Goal: Check status: Check status

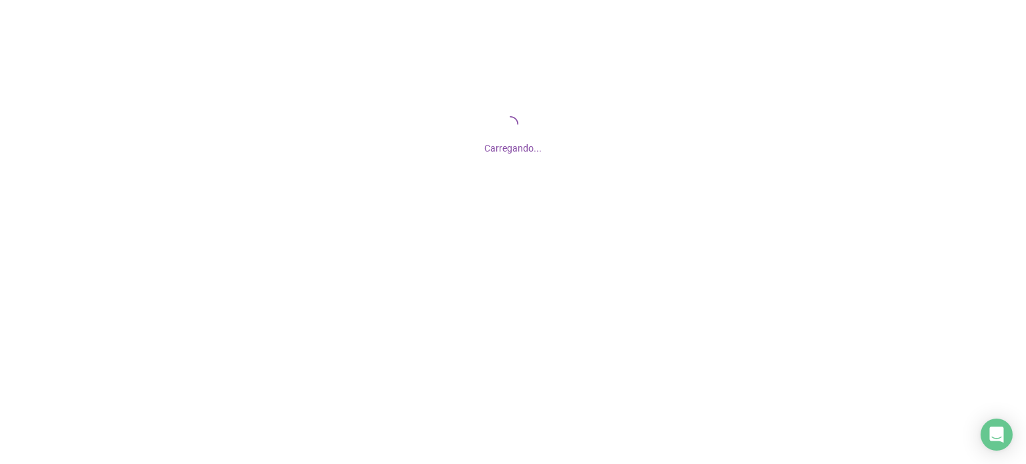
drag, startPoint x: 0, startPoint y: 0, endPoint x: 521, endPoint y: 202, distance: 558.6
click at [521, 202] on div "Carregando..." at bounding box center [513, 133] width 1026 height 267
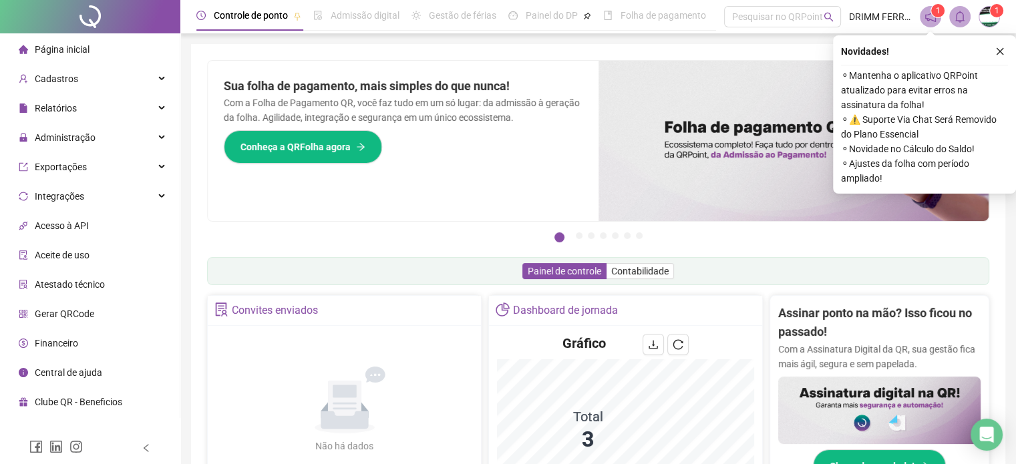
click at [458, 332] on div "Pague o QRPoint com Cartão de Crédito Sua assinatura: mais segurança, prática e…" at bounding box center [598, 428] width 783 height 736
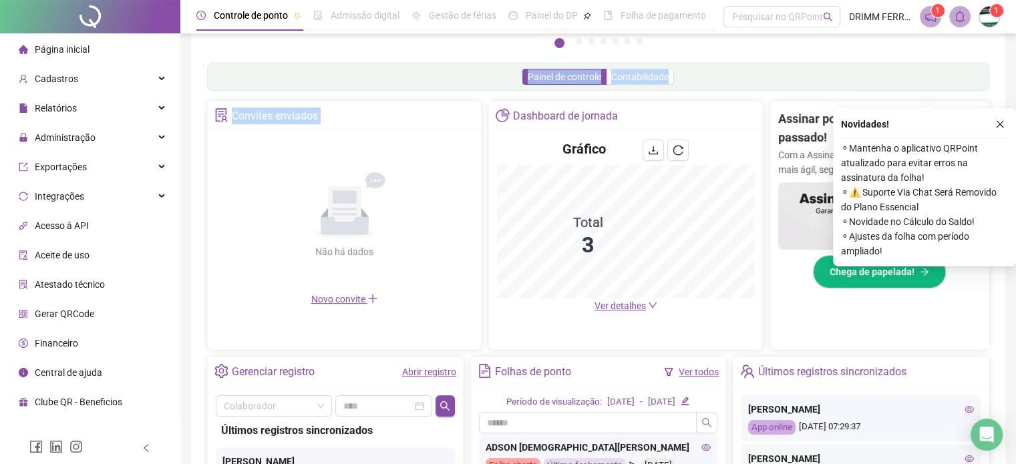
scroll to position [267, 0]
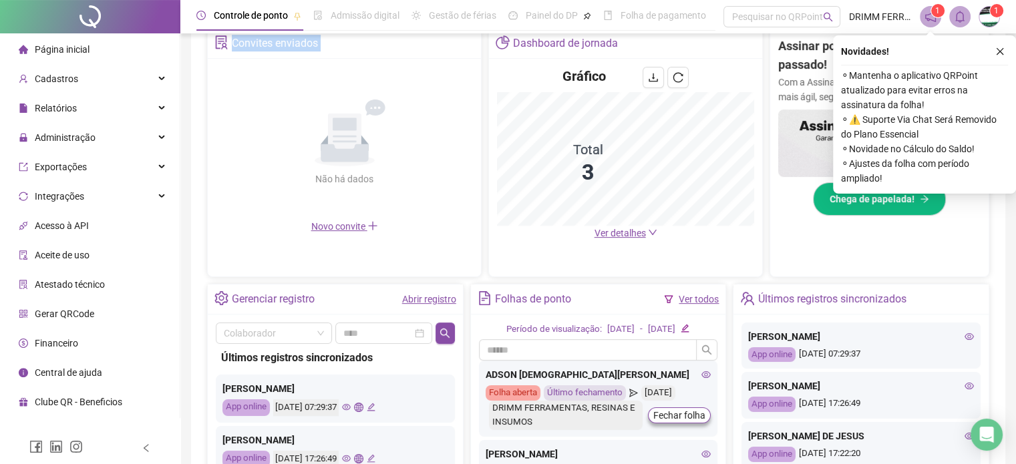
click at [422, 297] on link "Abrir registro" at bounding box center [429, 299] width 54 height 11
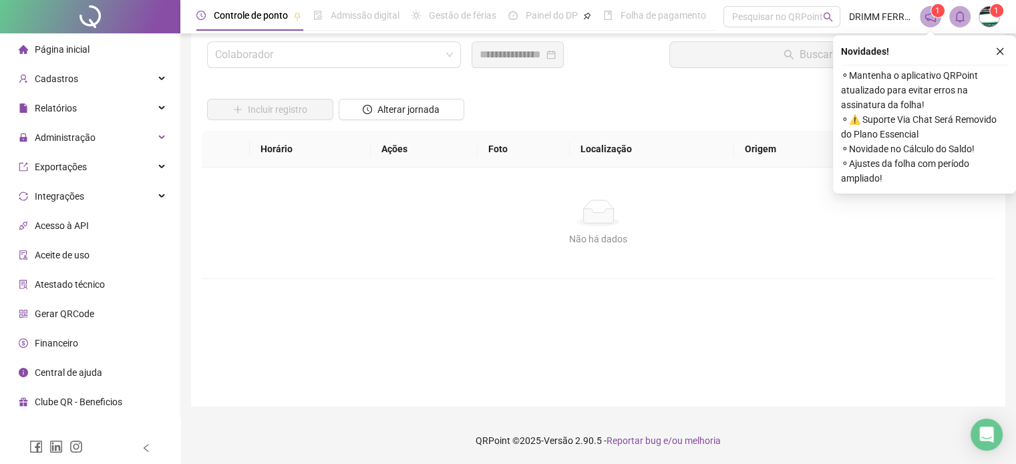
scroll to position [38, 0]
click at [329, 55] on input "search" at bounding box center [328, 55] width 226 height 25
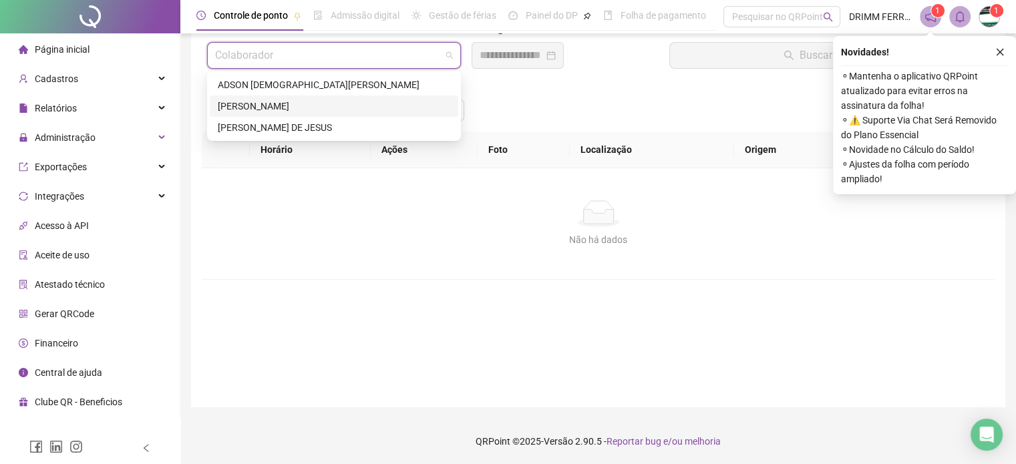
click at [275, 104] on div "[PERSON_NAME]" at bounding box center [334, 106] width 233 height 15
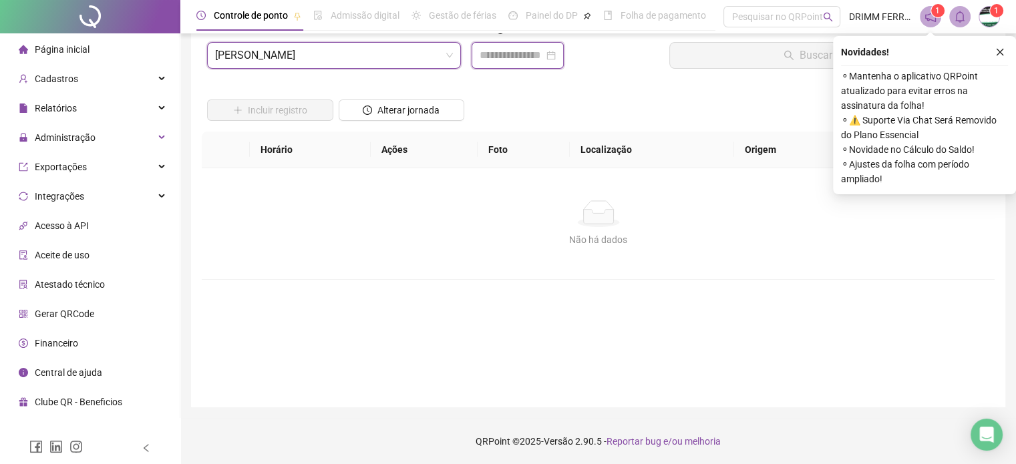
click at [492, 55] on input at bounding box center [512, 55] width 64 height 16
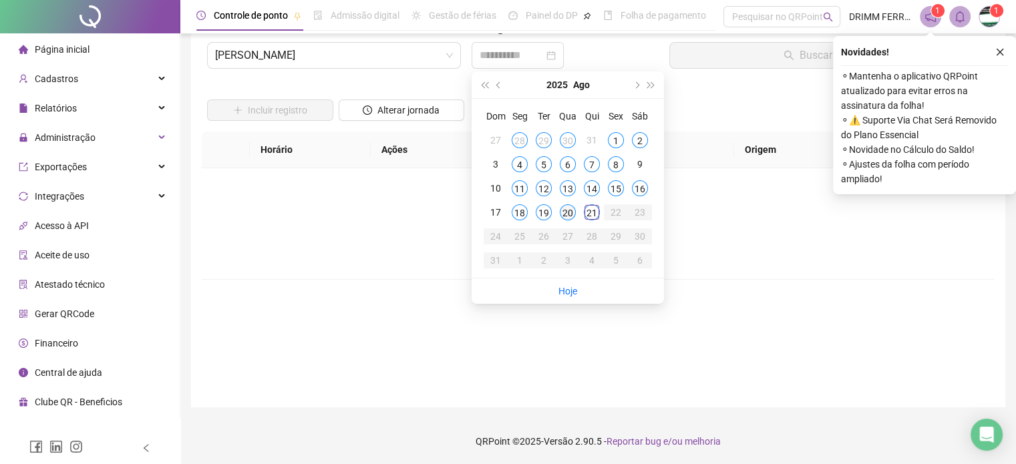
click at [575, 213] on div "20" at bounding box center [568, 212] width 16 height 16
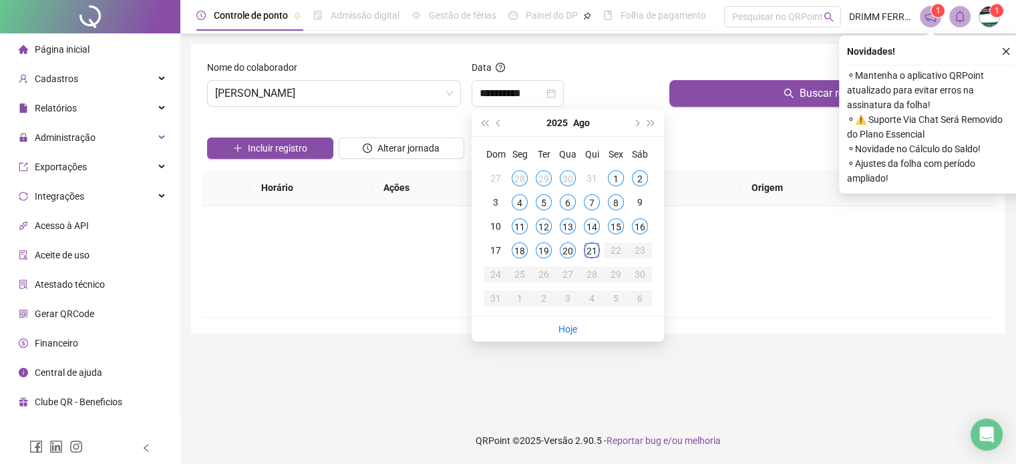
scroll to position [0, 0]
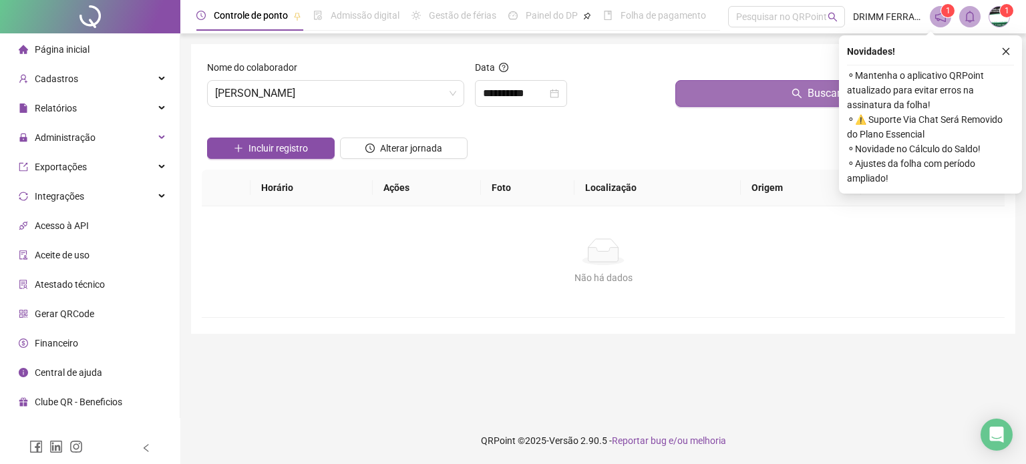
click at [737, 91] on button "Buscar registros" at bounding box center [838, 93] width 324 height 27
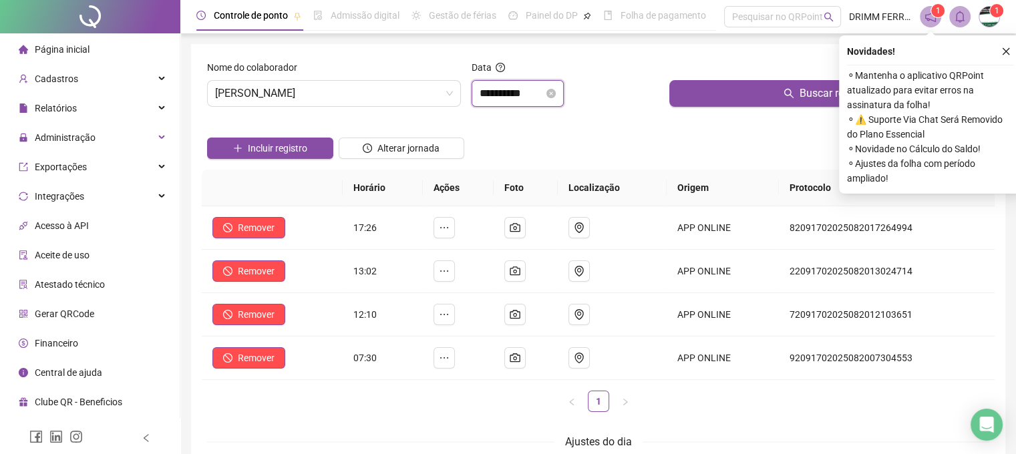
click at [544, 93] on input "**********" at bounding box center [512, 94] width 64 height 16
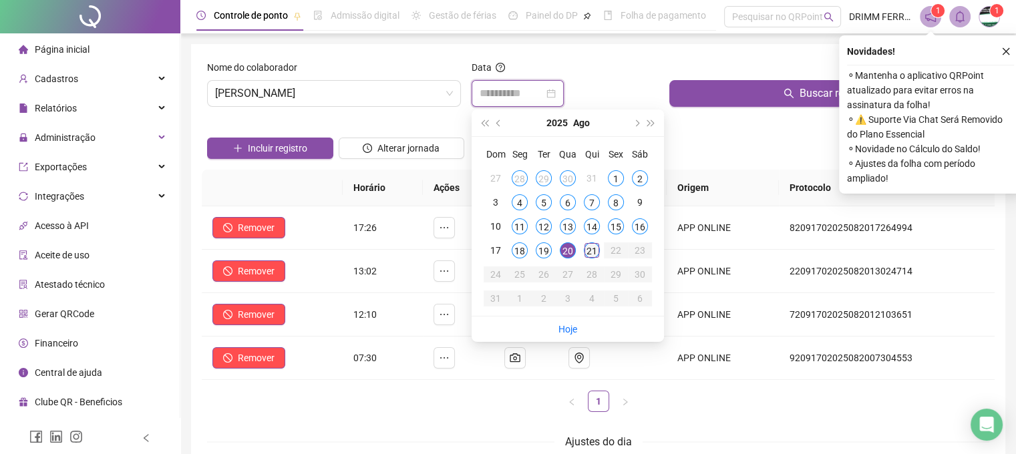
type input "**********"
click at [587, 248] on div "21" at bounding box center [592, 251] width 16 height 16
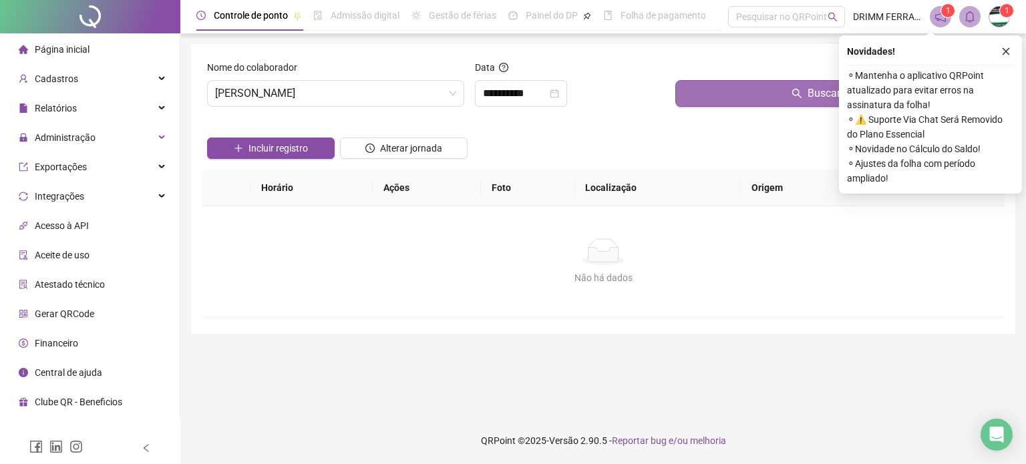
click at [733, 97] on button "Buscar registros" at bounding box center [838, 93] width 324 height 27
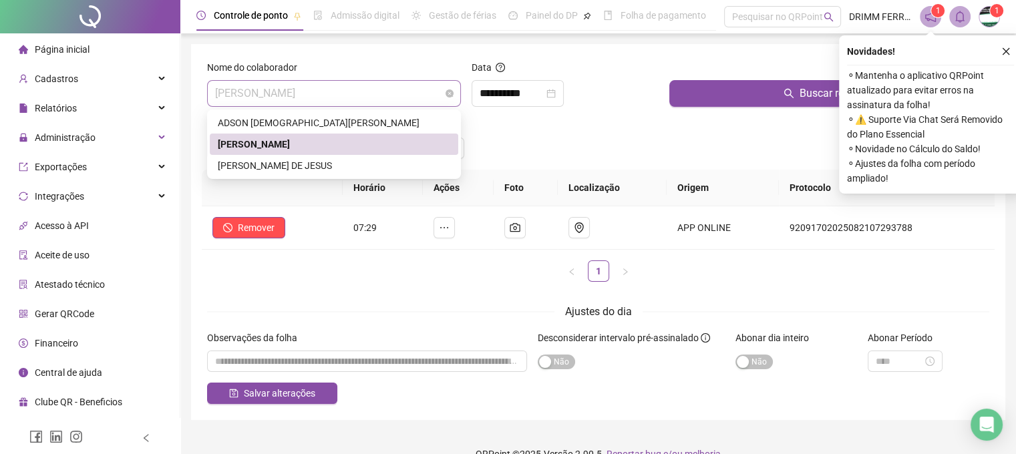
click at [341, 89] on span "[PERSON_NAME]" at bounding box center [334, 93] width 238 height 25
click at [299, 166] on div "[PERSON_NAME] DE JESUS" at bounding box center [334, 165] width 233 height 15
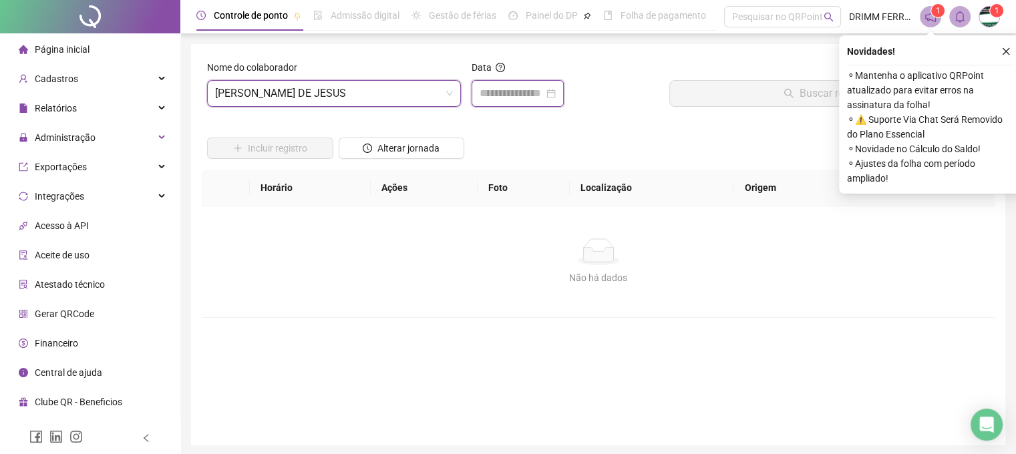
click at [504, 86] on input at bounding box center [512, 94] width 64 height 16
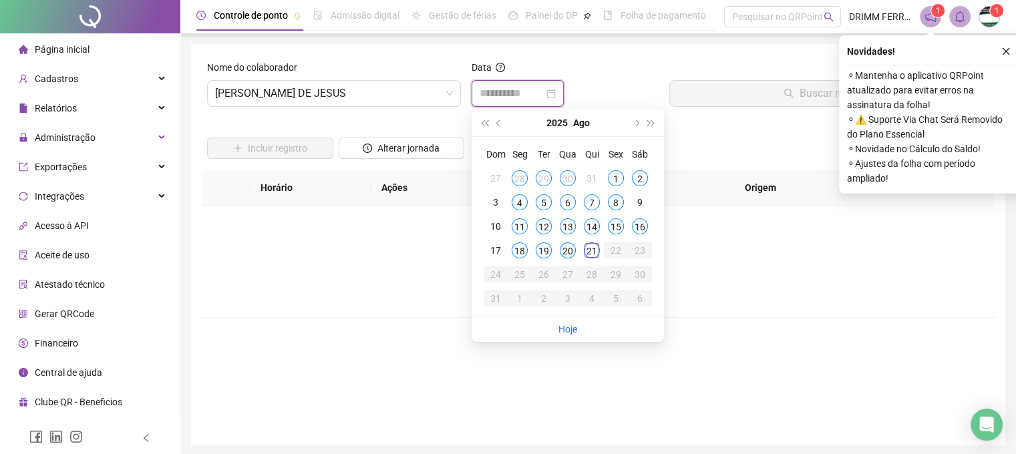
type input "**********"
click at [570, 251] on div "20" at bounding box center [568, 251] width 16 height 16
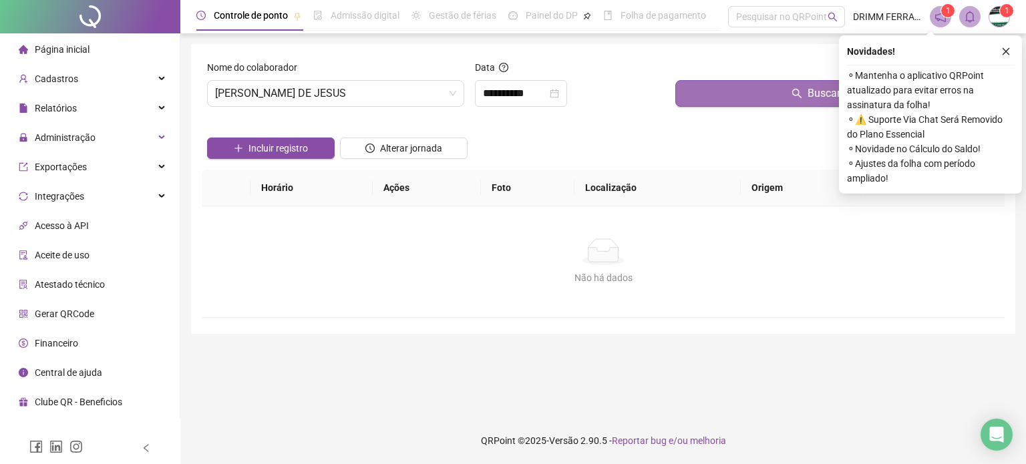
click at [717, 99] on button "Buscar registros" at bounding box center [838, 93] width 324 height 27
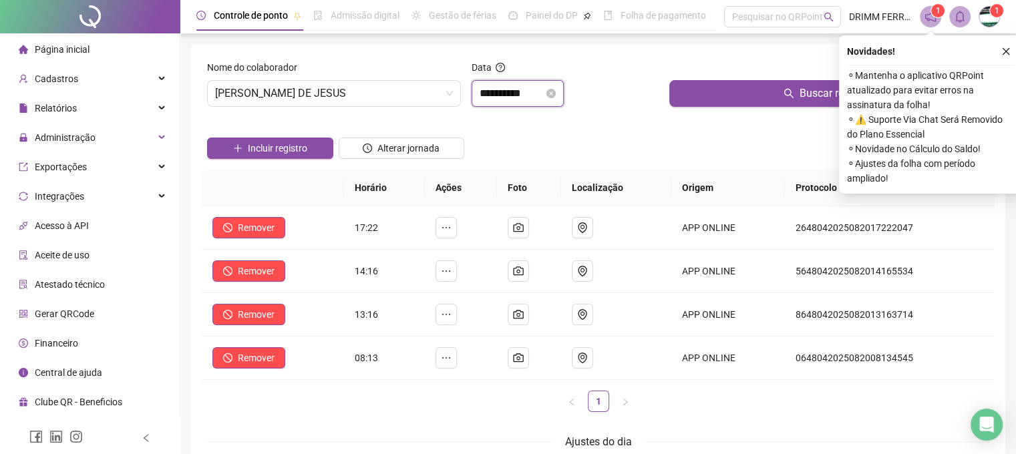
click at [541, 93] on input "**********" at bounding box center [512, 94] width 64 height 16
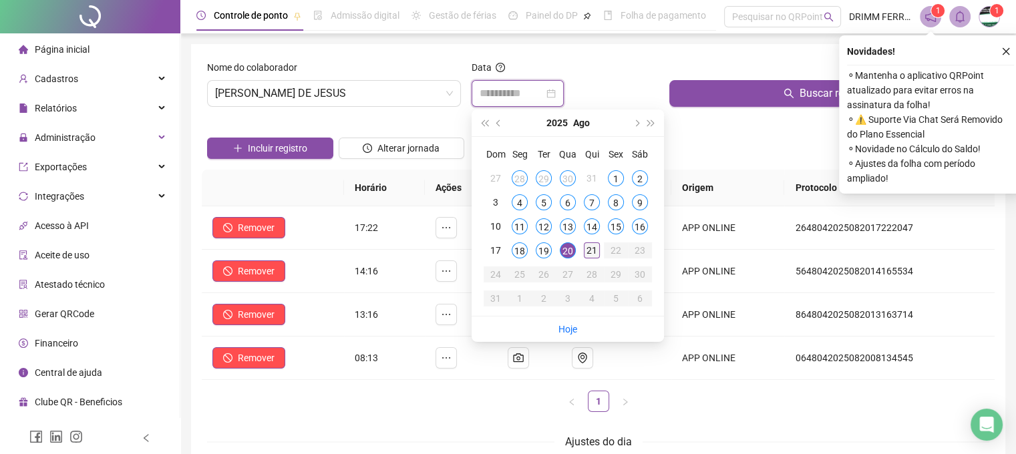
type input "**********"
click at [589, 253] on div "21" at bounding box center [592, 251] width 16 height 16
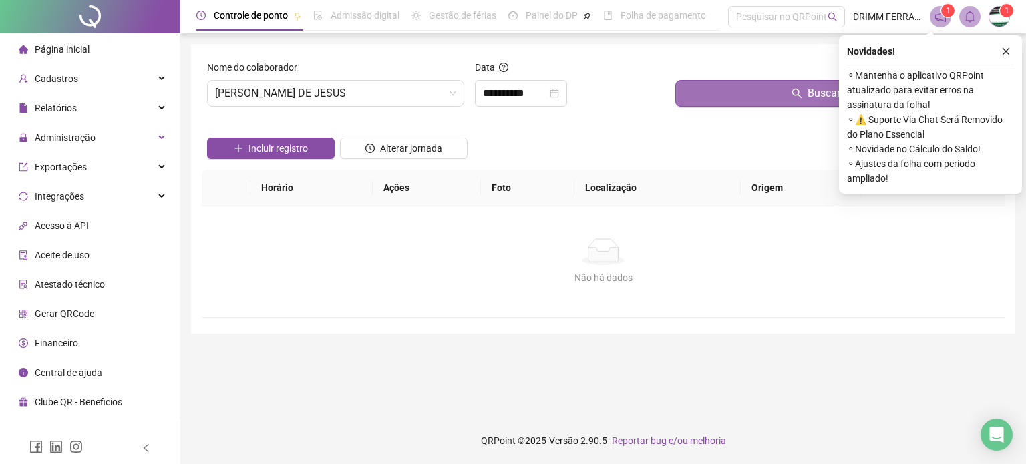
click at [728, 100] on button "Buscar registros" at bounding box center [838, 93] width 324 height 27
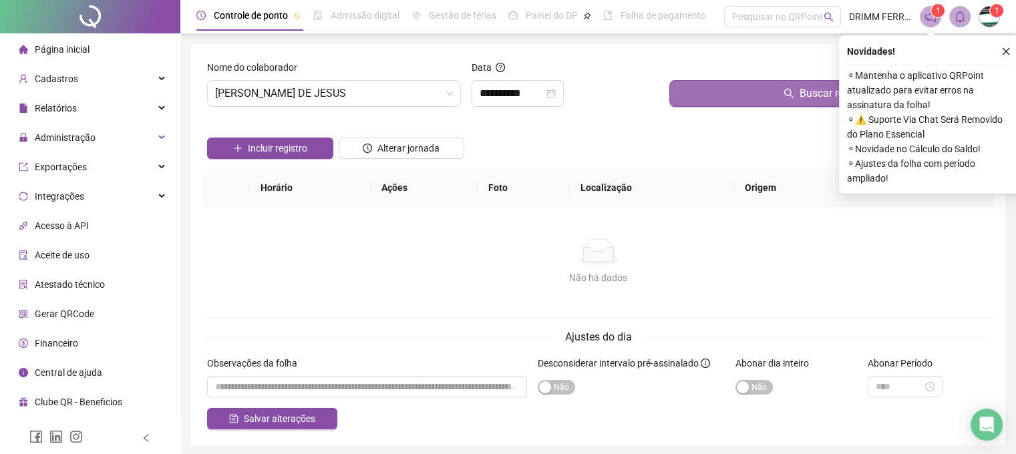
click at [734, 93] on button "Buscar registros" at bounding box center [830, 93] width 320 height 27
click at [741, 96] on button "Buscar registros" at bounding box center [830, 93] width 320 height 27
click at [1004, 43] on button "button" at bounding box center [1006, 51] width 16 height 16
